Goal: Task Accomplishment & Management: Manage account settings

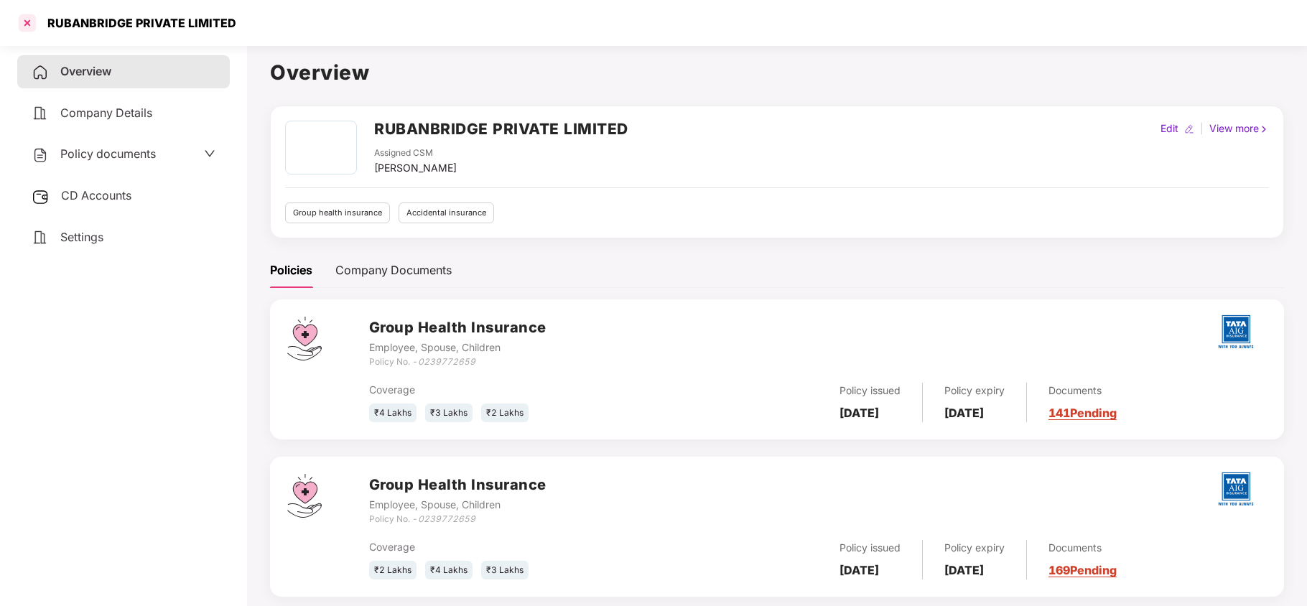
click at [29, 22] on div at bounding box center [27, 22] width 23 height 23
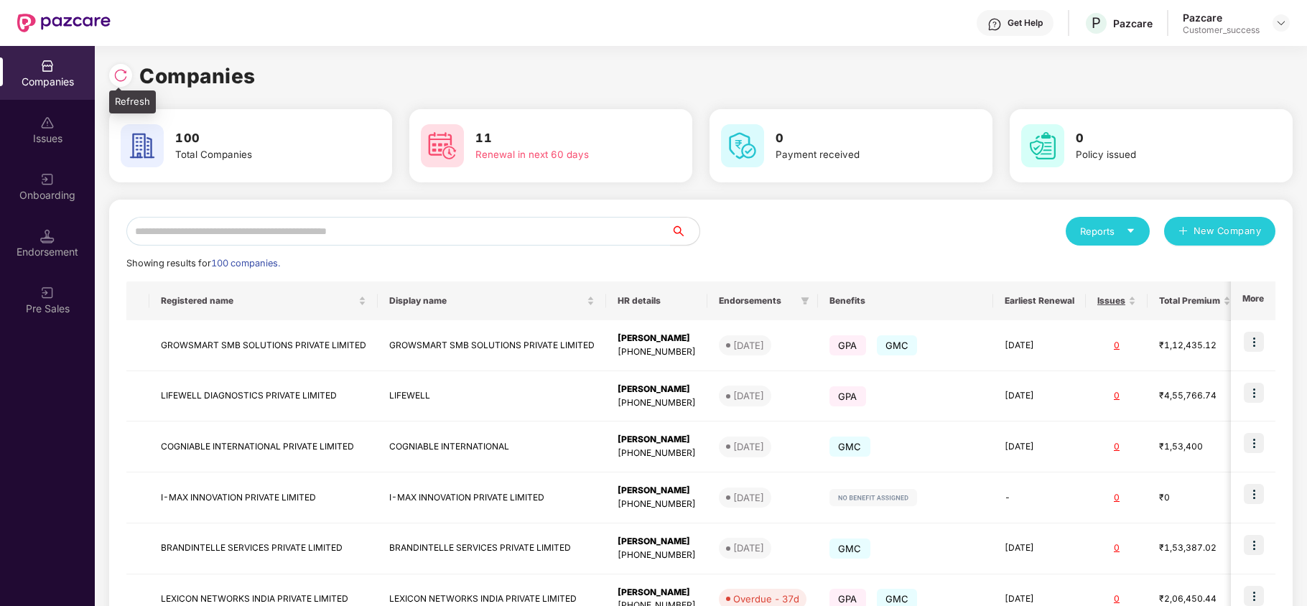
click at [115, 78] on img at bounding box center [120, 75] width 14 height 14
click at [56, 208] on div "Onboarding" at bounding box center [47, 186] width 95 height 54
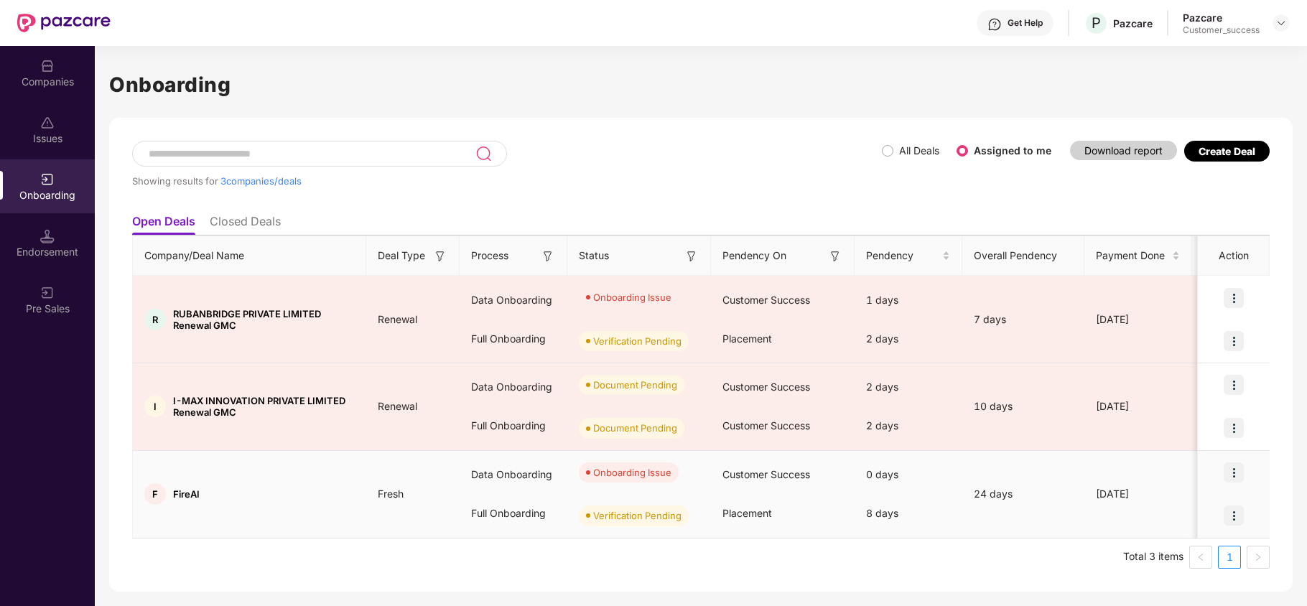
click at [1236, 467] on img at bounding box center [1234, 473] width 20 height 20
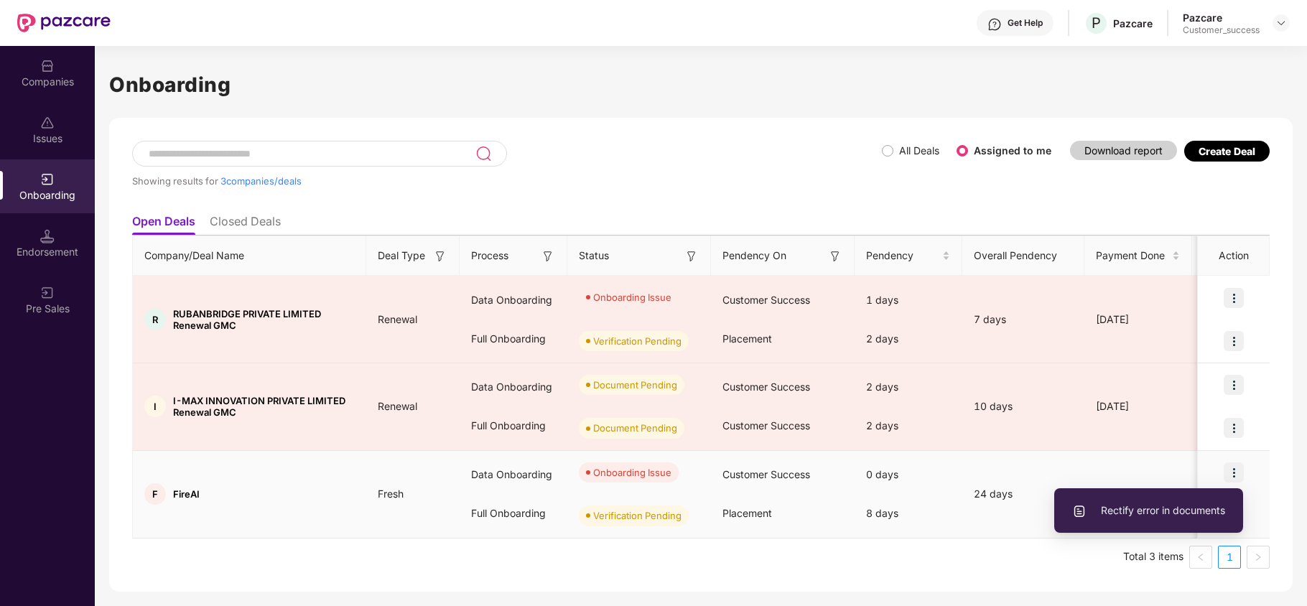
click at [1193, 515] on span "Rectify error in documents" at bounding box center [1148, 511] width 153 height 16
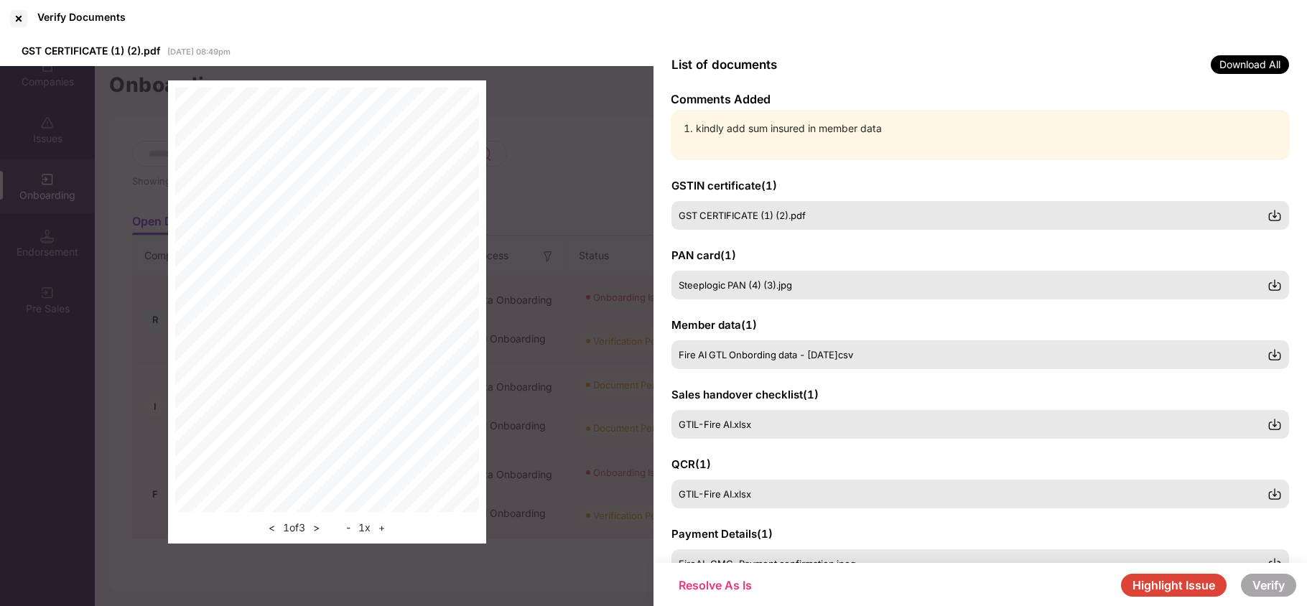
click at [1153, 584] on button "Highlight Issue" at bounding box center [1174, 585] width 106 height 23
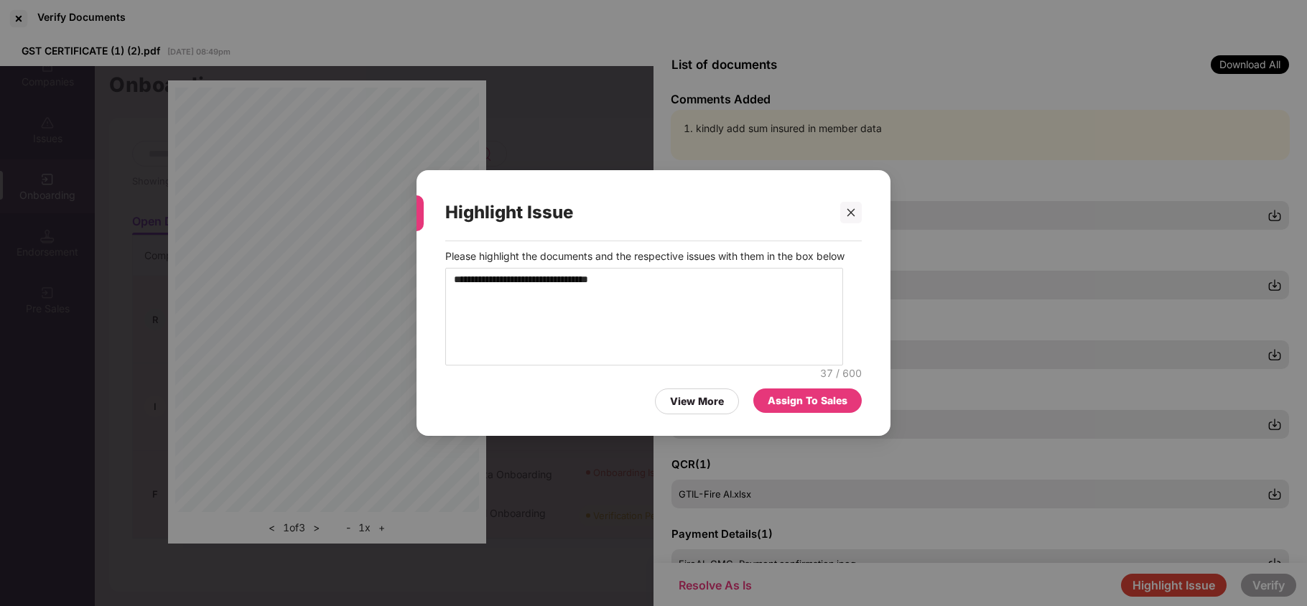
click at [789, 398] on div "Assign To Sales" at bounding box center [808, 401] width 80 height 16
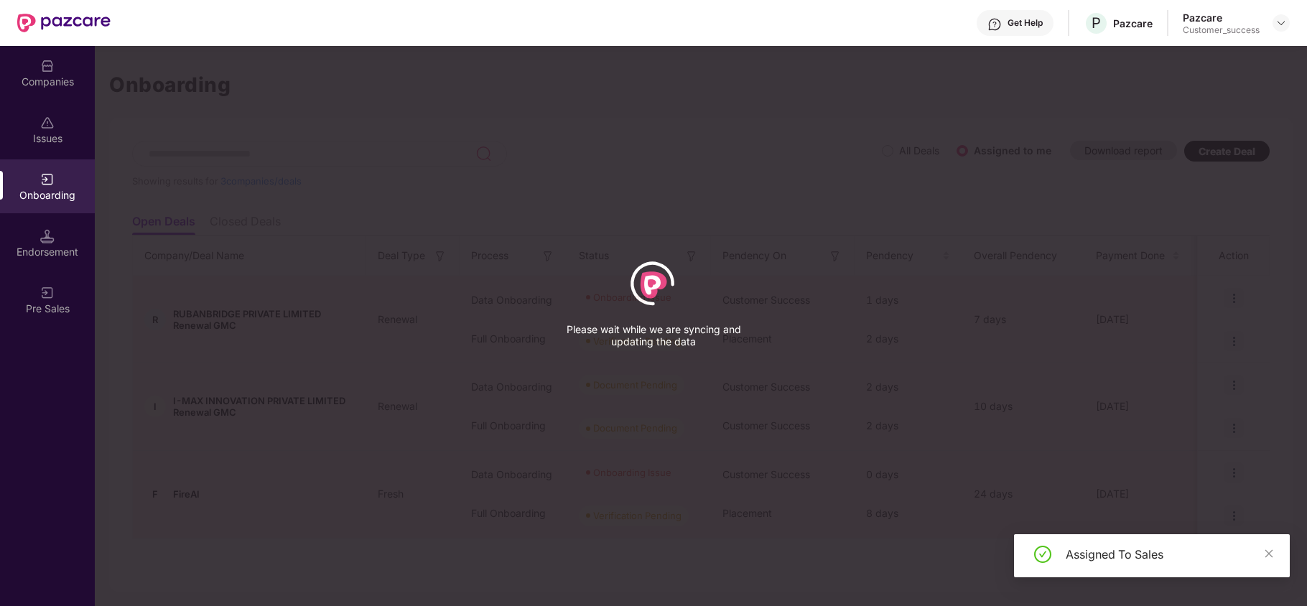
click at [595, 313] on div "Please wait while we are syncing and updating the data" at bounding box center [653, 304] width 215 height 96
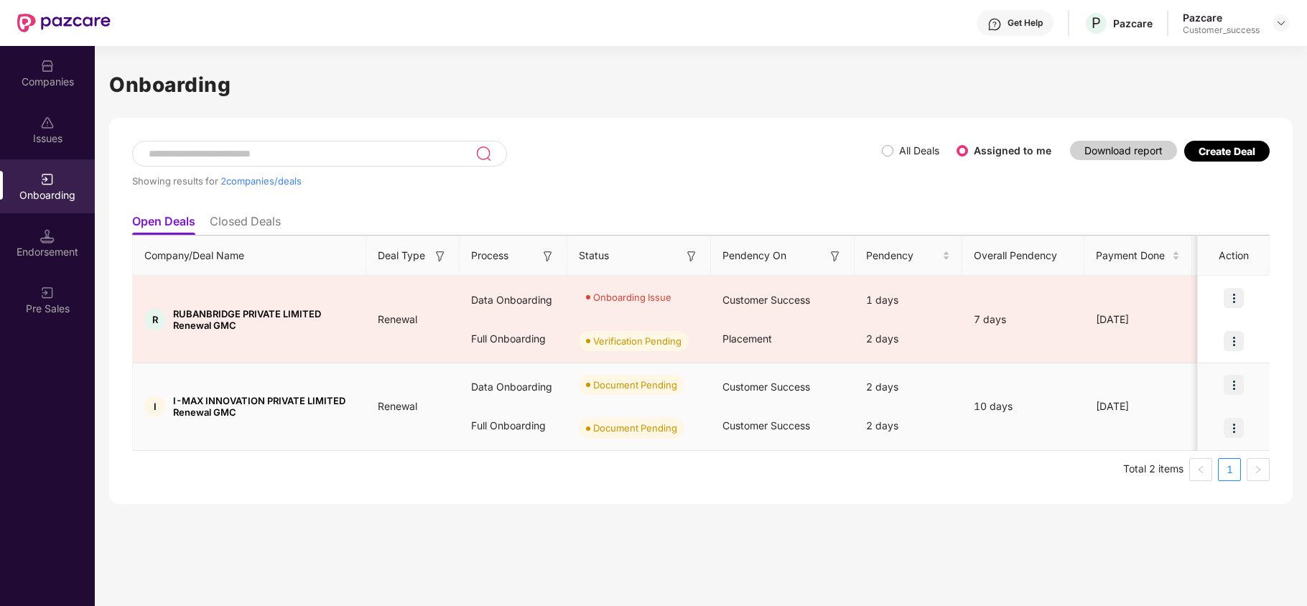
click at [1233, 386] on img at bounding box center [1234, 385] width 20 height 20
click at [1197, 434] on li "Upload Documents" at bounding box center [1167, 423] width 154 height 30
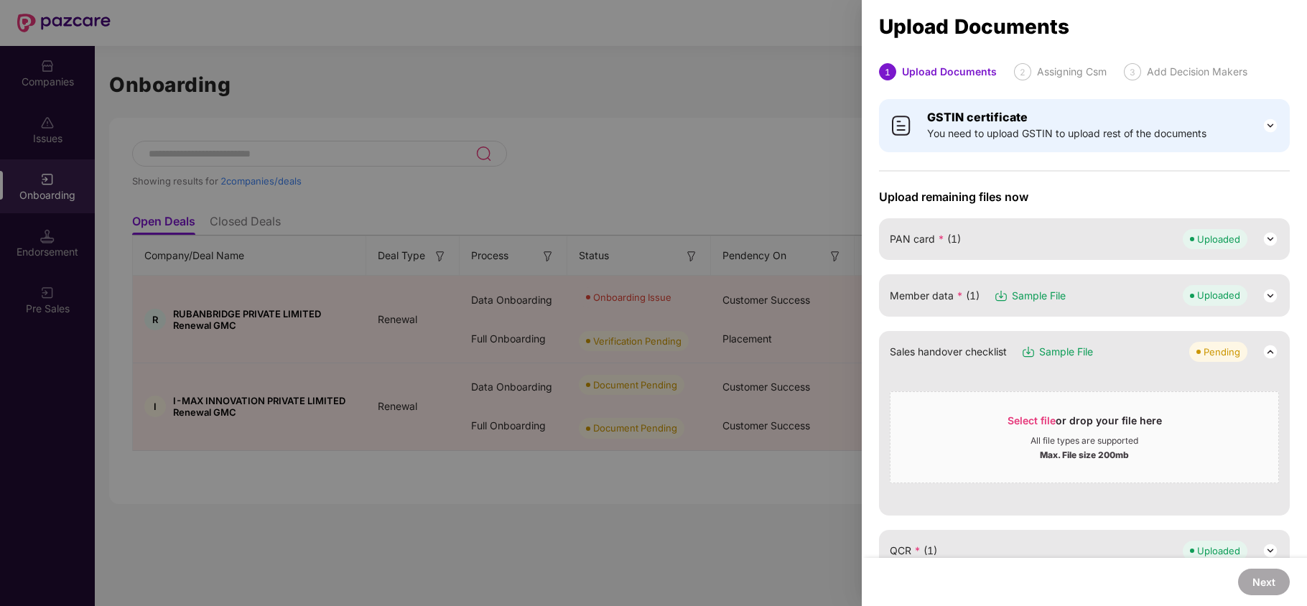
click at [667, 98] on div at bounding box center [653, 303] width 1307 height 606
